Goal: Task Accomplishment & Management: Use online tool/utility

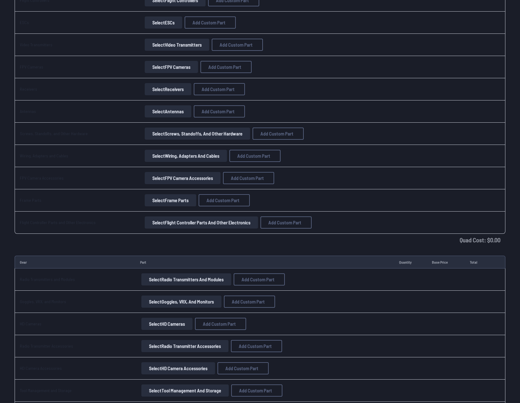
scroll to position [181, 0]
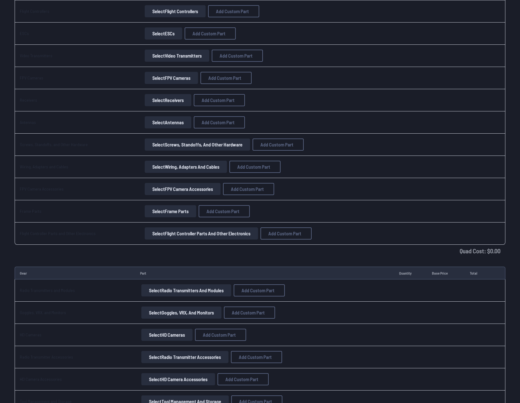
click at [161, 79] on button "Select FPV Cameras" at bounding box center [171, 78] width 53 height 12
click at [160, 76] on button "Select FPV Cameras" at bounding box center [171, 78] width 53 height 12
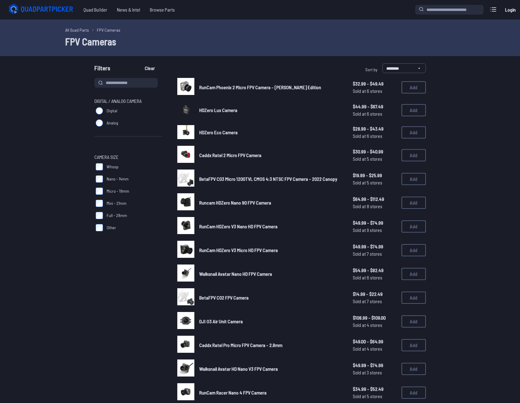
click at [234, 203] on span "Runcam HDZero Nano 90 FPV Camera" at bounding box center [235, 203] width 72 height 6
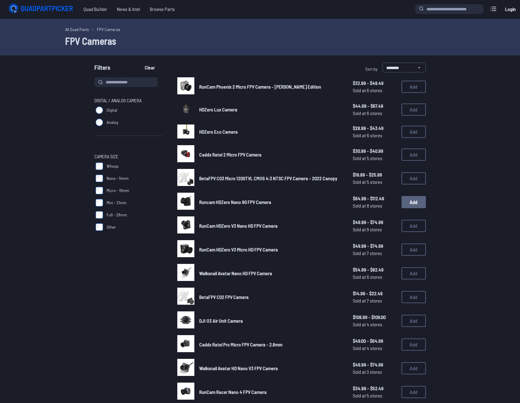
click at [417, 202] on button "Add" at bounding box center [413, 202] width 24 height 12
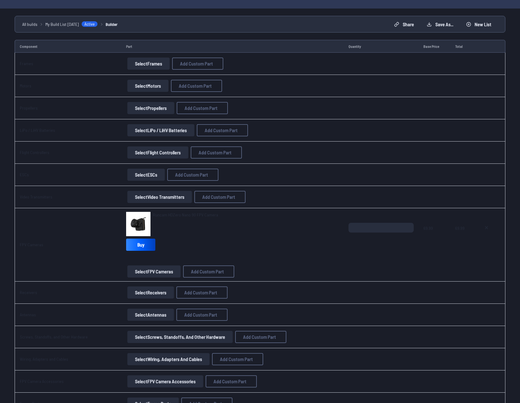
scroll to position [52, 0]
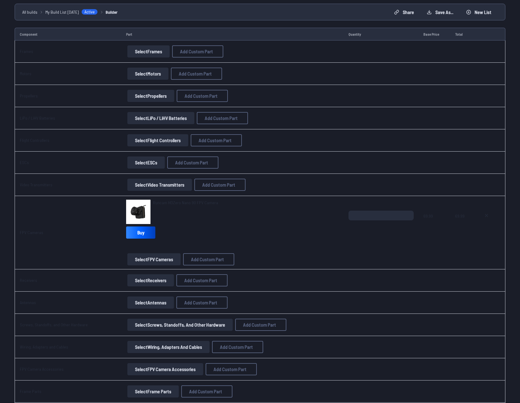
click at [142, 50] on button "Select Frames" at bounding box center [148, 51] width 42 height 12
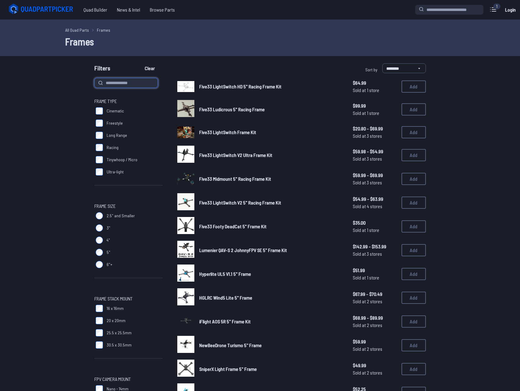
click at [127, 82] on input at bounding box center [125, 83] width 63 height 10
type input "***"
click at [139, 63] on button "Clear" at bounding box center [149, 68] width 20 height 10
type input "***"
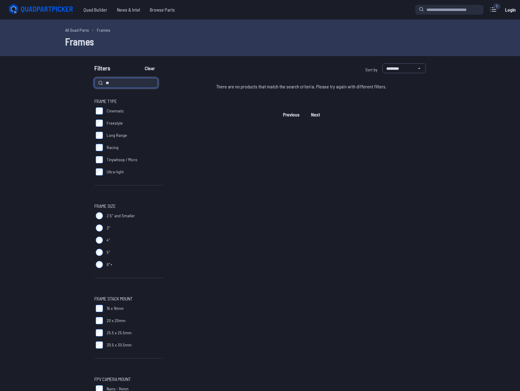
type input "*"
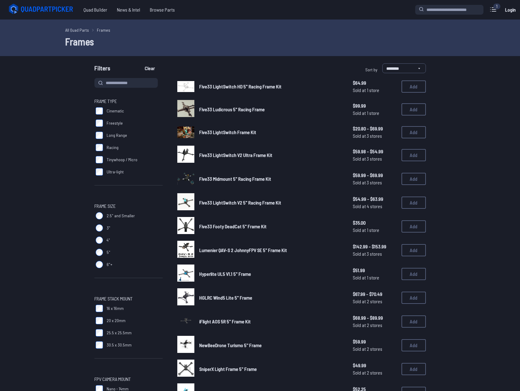
click at [230, 132] on span "Five33 LightSwitch Frame Kit" at bounding box center [227, 132] width 57 height 6
